Goal: Entertainment & Leisure: Consume media (video, audio)

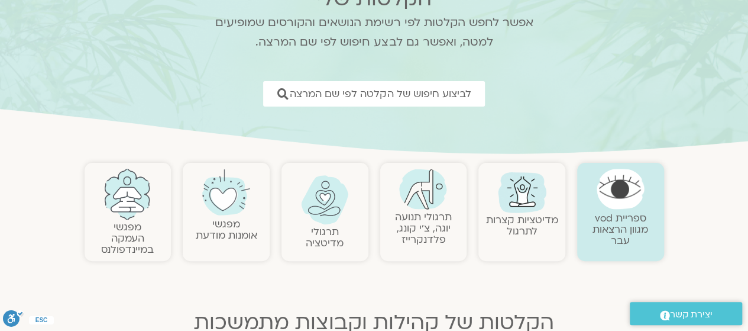
click at [116, 224] on link "מפגשי העמקה במיינדפולנס" at bounding box center [127, 238] width 53 height 36
click at [115, 226] on link "מפגשי העמקה במיינדפולנס" at bounding box center [127, 238] width 53 height 36
click at [114, 227] on link "מפגשי העמקה במיינדפולנס" at bounding box center [127, 238] width 53 height 36
click at [124, 237] on link "מפגשי העמקה במיינדפולנס" at bounding box center [127, 238] width 53 height 36
click at [125, 237] on link "מפגשי העמקה במיינדפולנס" at bounding box center [127, 238] width 53 height 36
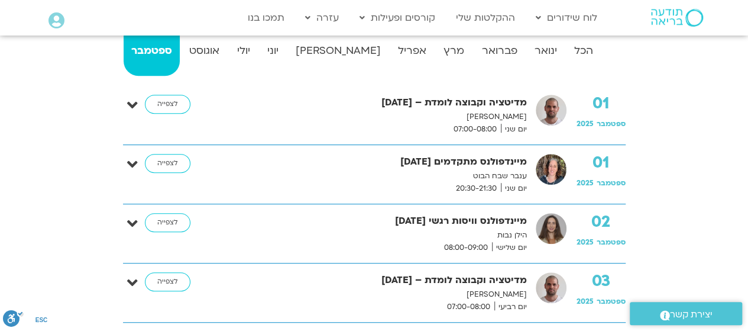
scroll to position [276, 0]
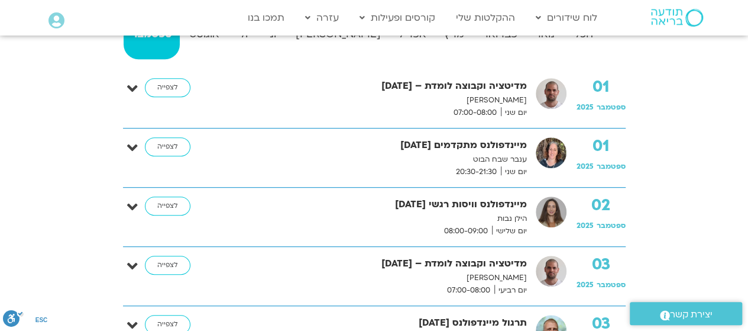
click at [127, 153] on icon at bounding box center [132, 148] width 11 height 17
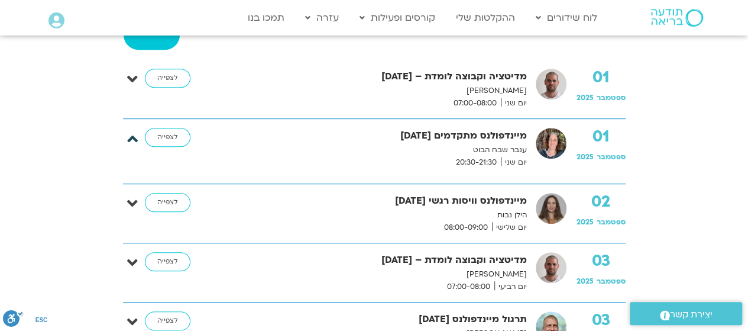
scroll to position [283, 0]
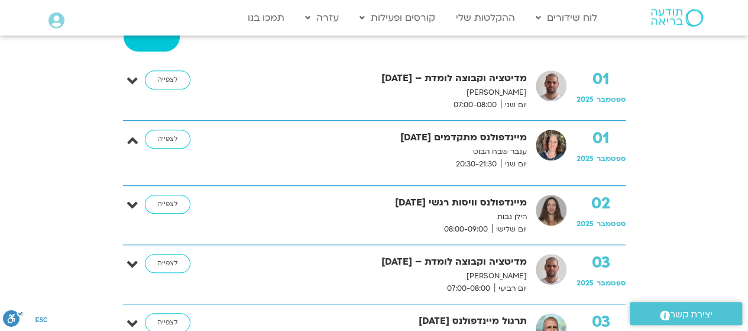
click at [415, 212] on p "הילן נבות" at bounding box center [371, 217] width 310 height 12
click at [415, 213] on p "הילן נבות" at bounding box center [371, 217] width 310 height 12
click at [417, 213] on p "הילן נבות" at bounding box center [371, 217] width 310 height 12
click at [163, 203] on link "לצפייה" at bounding box center [168, 204] width 46 height 19
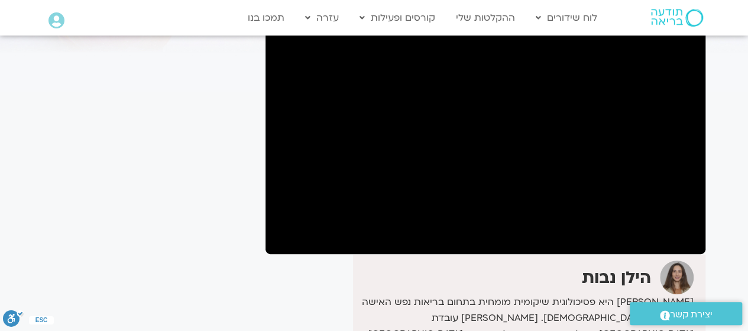
scroll to position [119, 0]
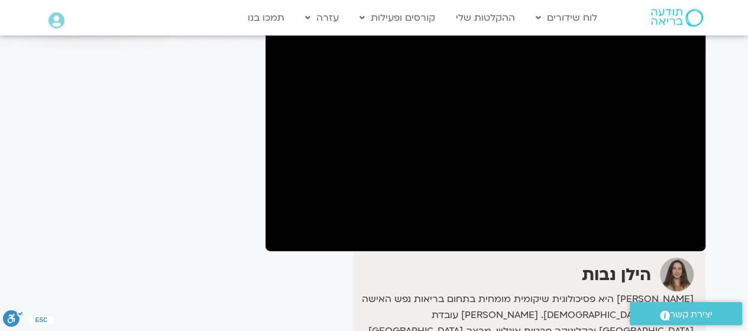
click at [114, 235] on div "It seems we can't find what you're looking for. It seems we can't find what you…" at bounding box center [148, 231] width 222 height 565
click at [112, 235] on div "It seems we can't find what you're looking for. It seems we can't find what you…" at bounding box center [148, 231] width 222 height 565
click at [12, 12] on section "Main Menu לוח שידורים לוח שידורים יומי תכניה שבועית ההקלטות שלי קורסים ופעילות …" at bounding box center [374, 18] width 748 height 34
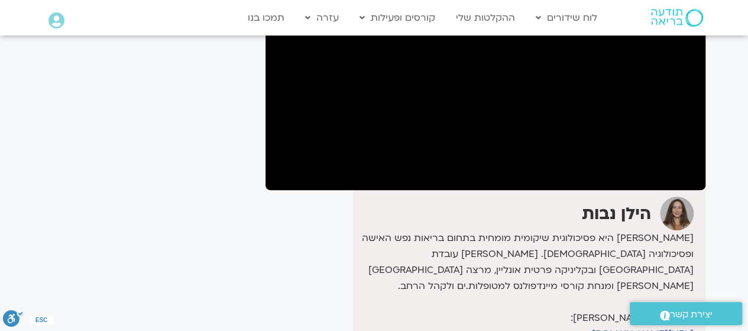
scroll to position [179, 0]
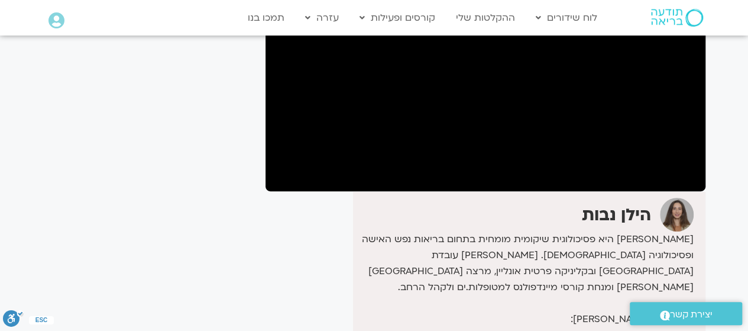
click at [143, 303] on div "It seems we can't find what you're looking for. It seems we can't find what you…" at bounding box center [148, 171] width 222 height 565
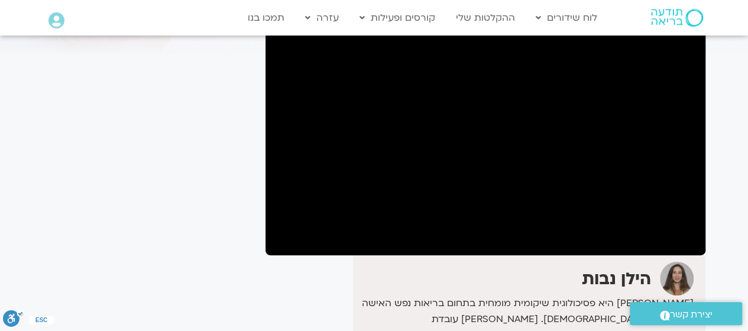
scroll to position [115, 0]
